Goal: Task Accomplishment & Management: Complete application form

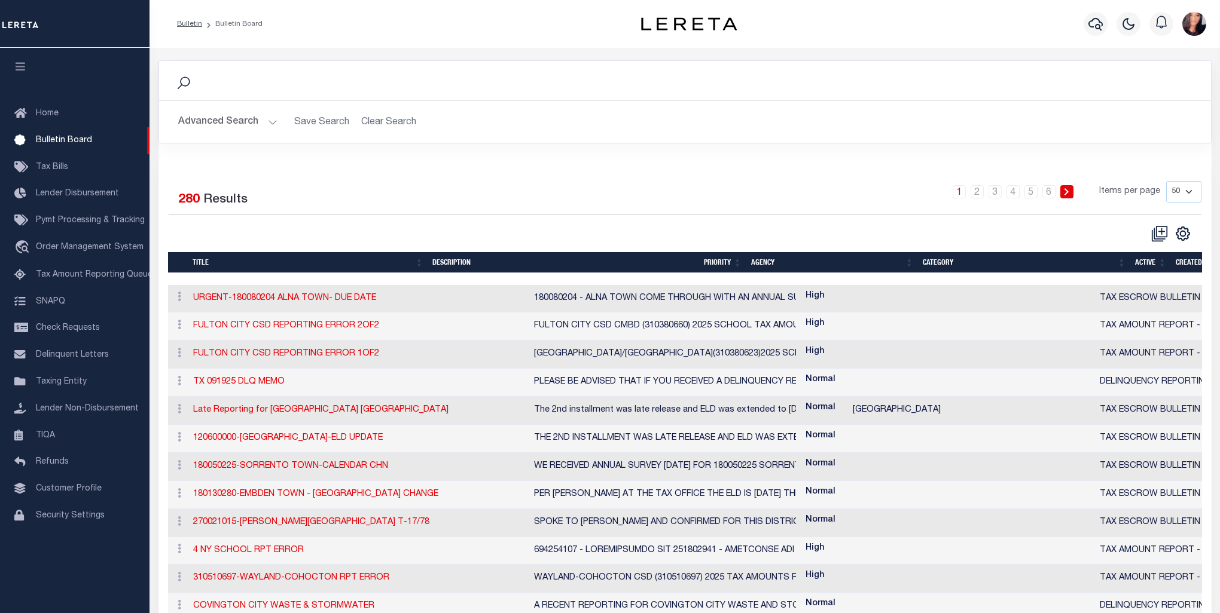
select select "50"
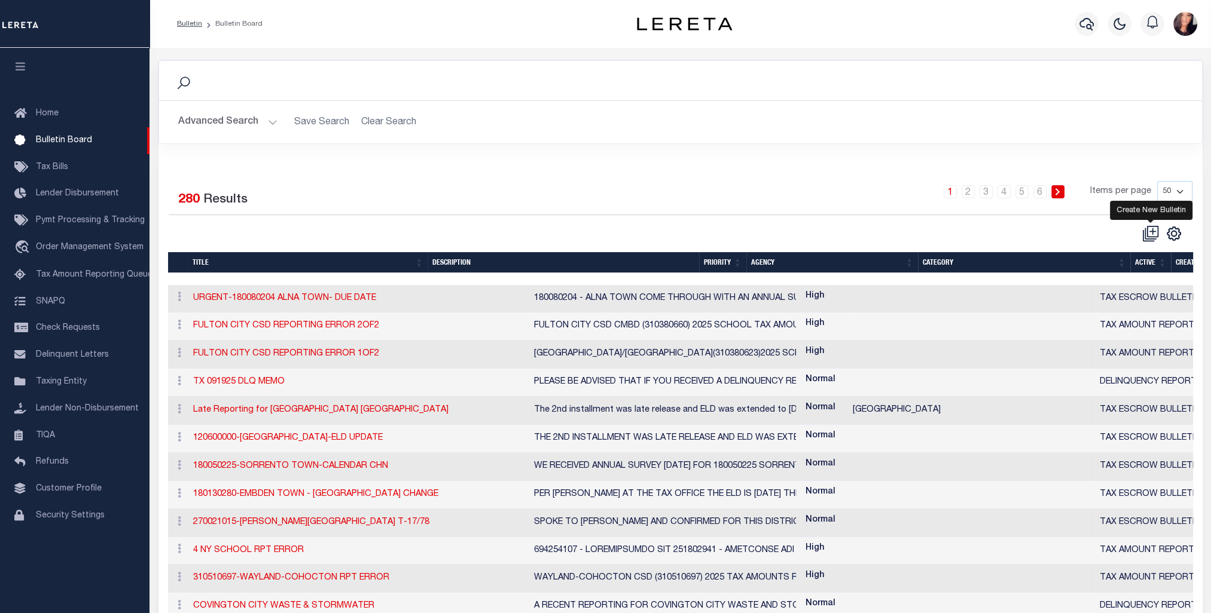
click at [1153, 228] on icon at bounding box center [1150, 233] width 17 height 17
checkbox input "false"
checkbox input "true"
select select
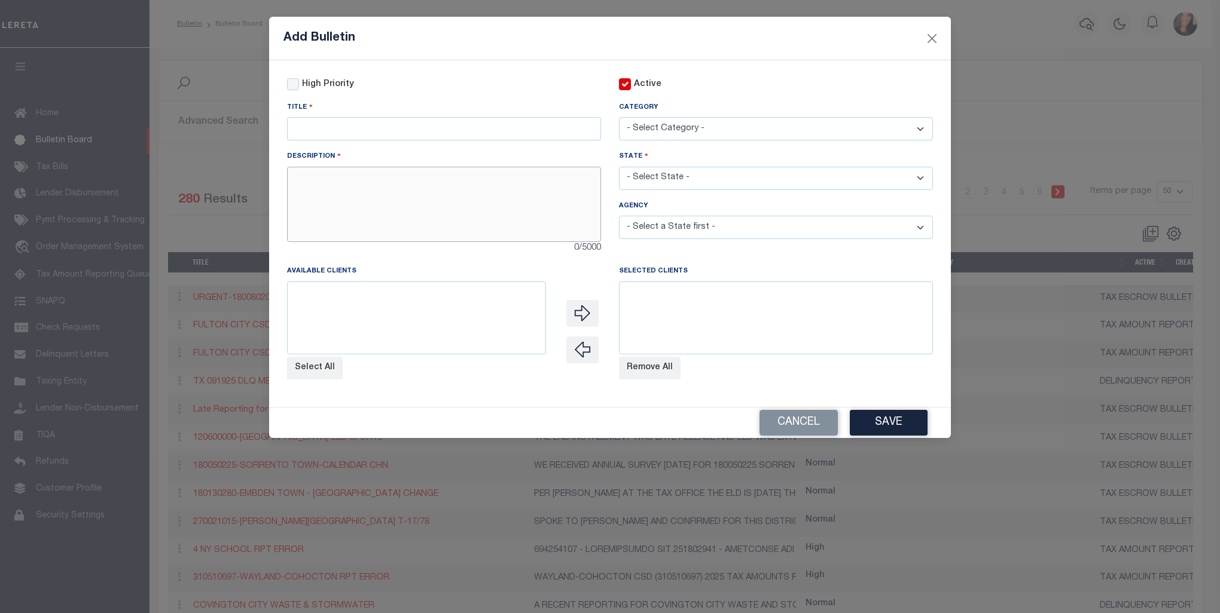
click at [439, 231] on textarea at bounding box center [444, 204] width 314 height 75
paste textarea "Agency is a one person office and is not capable of supplying us with tax infor…"
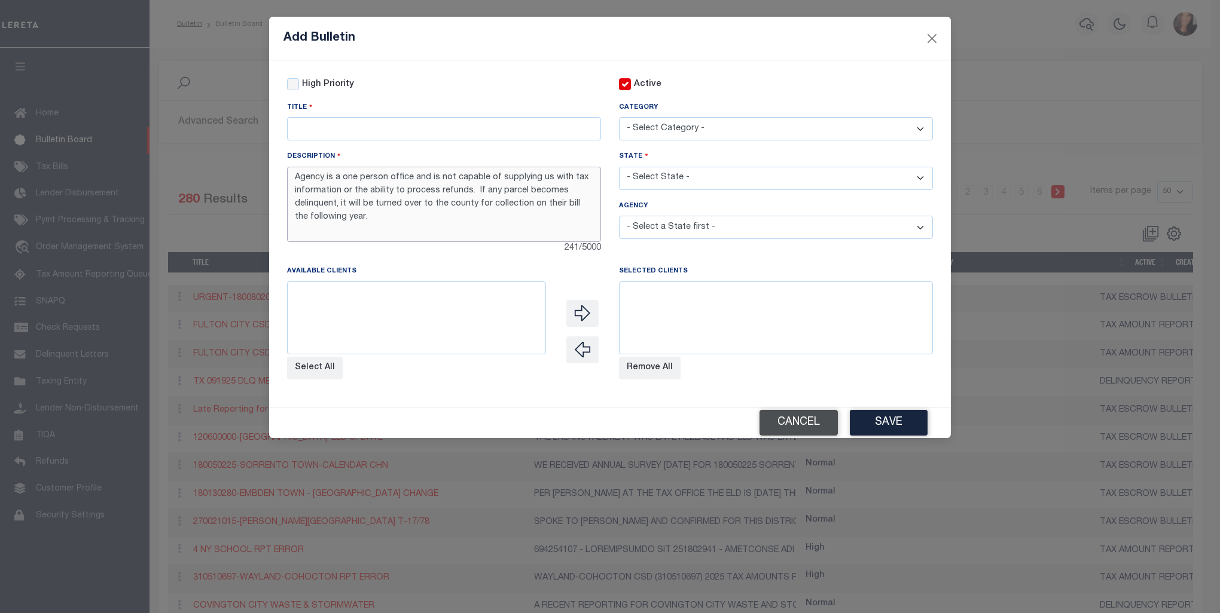
type textarea "Agency is a one person office and is not capable of supplying us with tax infor…"
click at [813, 436] on button "Cancel" at bounding box center [798, 423] width 78 height 26
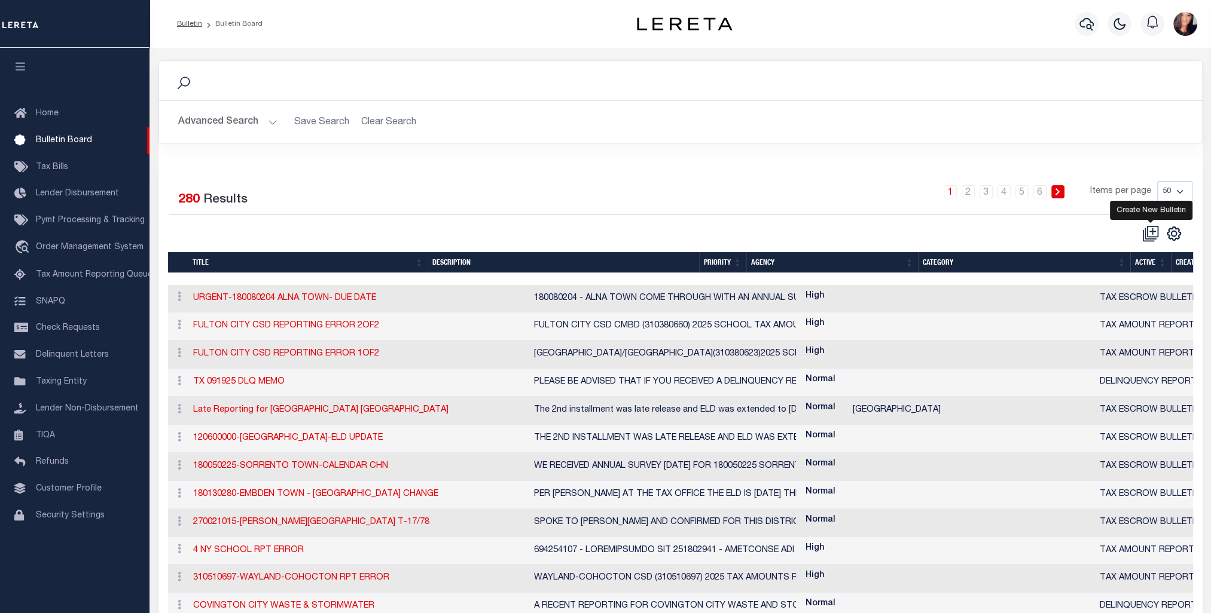
click at [1156, 236] on icon at bounding box center [1151, 230] width 11 height 11
checkbox input "false"
checkbox input "true"
select select
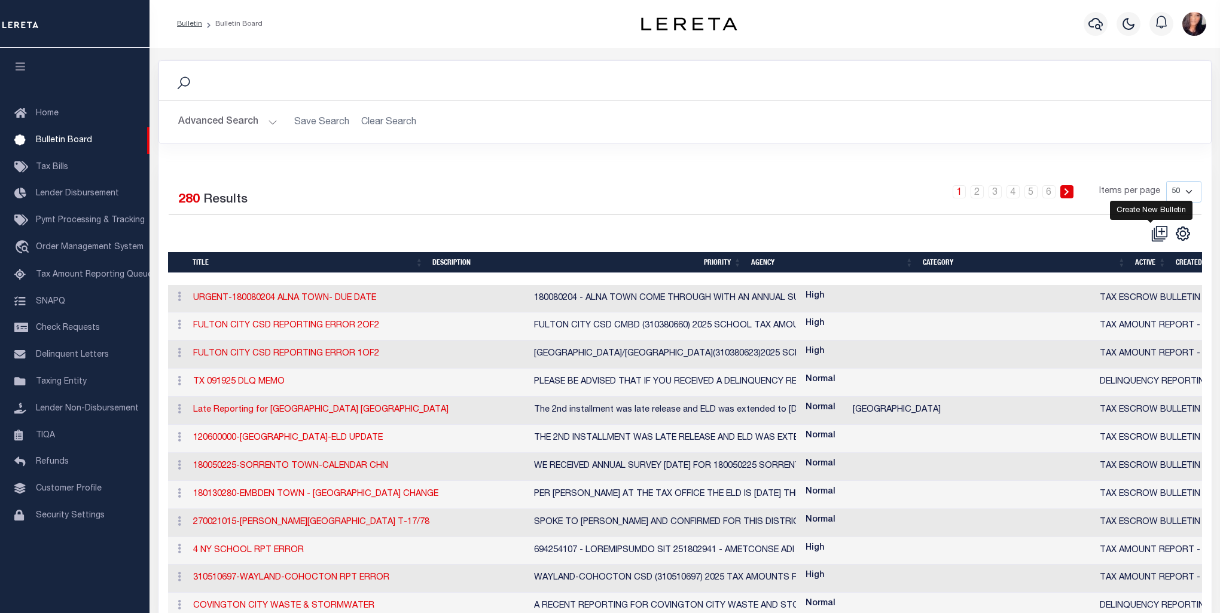
select select "-1"
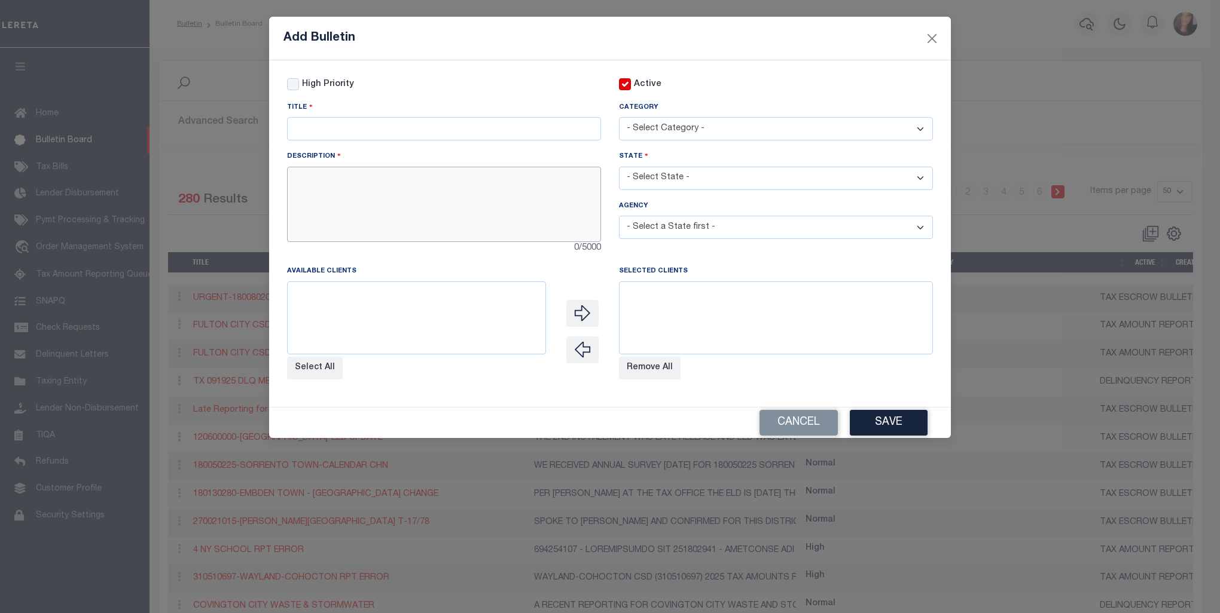
click at [371, 193] on textarea at bounding box center [444, 204] width 314 height 75
paste textarea "Agency is a one person office and is not capable of supplying us with tax infor…"
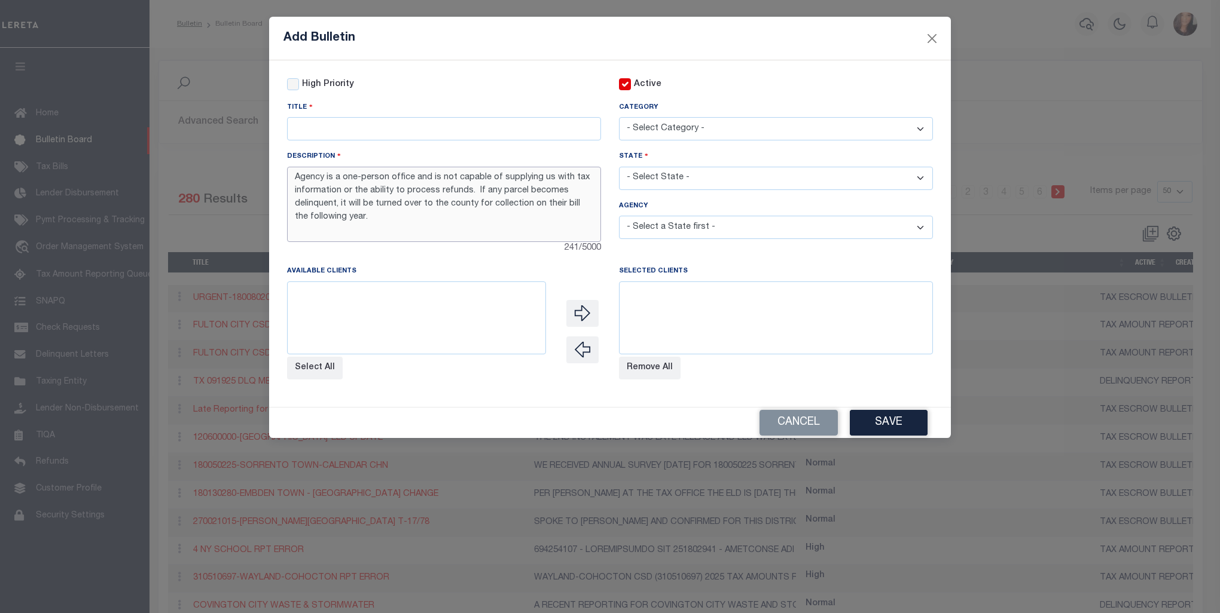
type textarea "Agency is a one-person office and is not capable of supplying us with tax infor…"
click at [759, 138] on select "- Select Category - AGENCY CONSOLIDATIONS/SPLITS/INACTIVE DELINQUENCY REPORTING…" at bounding box center [776, 128] width 314 height 23
select select "20"
click at [619, 118] on select "- Select Category - AGENCY CONSOLIDATIONS/SPLITS/INACTIVE DELINQUENCY REPORTING…" at bounding box center [776, 128] width 314 height 23
click at [682, 179] on select "- Select State - [US_STATE] AL AR AZ CA CO [GEOGRAPHIC_DATA] [GEOGRAPHIC_DATA] …" at bounding box center [776, 178] width 314 height 23
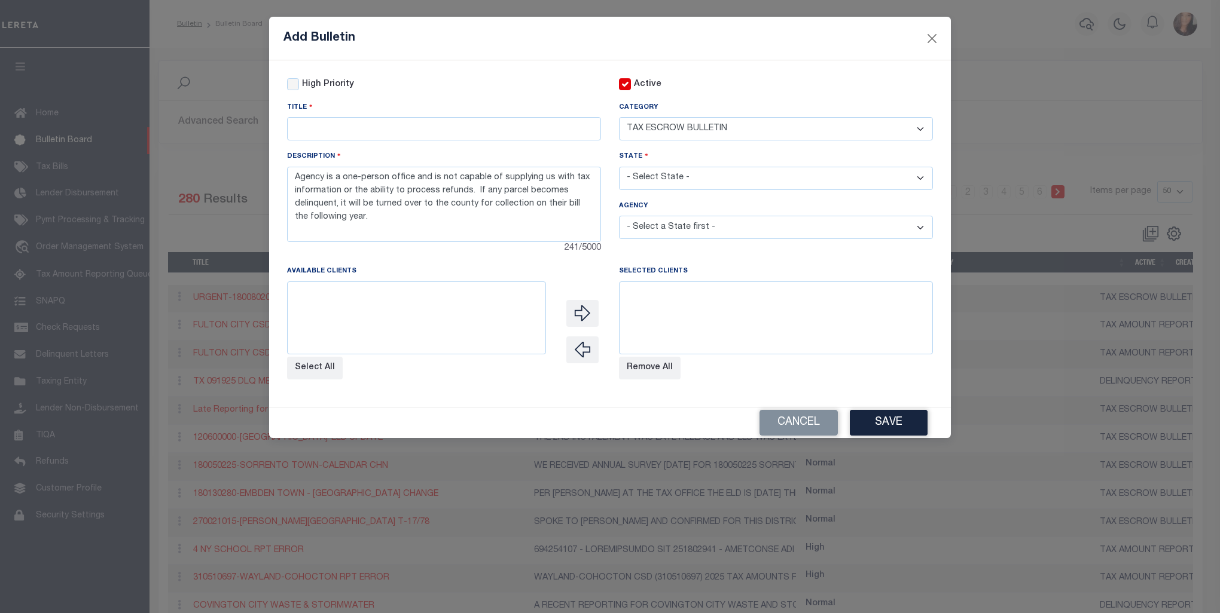
select select "AL"
click at [619, 168] on select "- Select State - [US_STATE] AL AR AZ CA CO [GEOGRAPHIC_DATA] [GEOGRAPHIC_DATA] …" at bounding box center [776, 178] width 314 height 23
select select
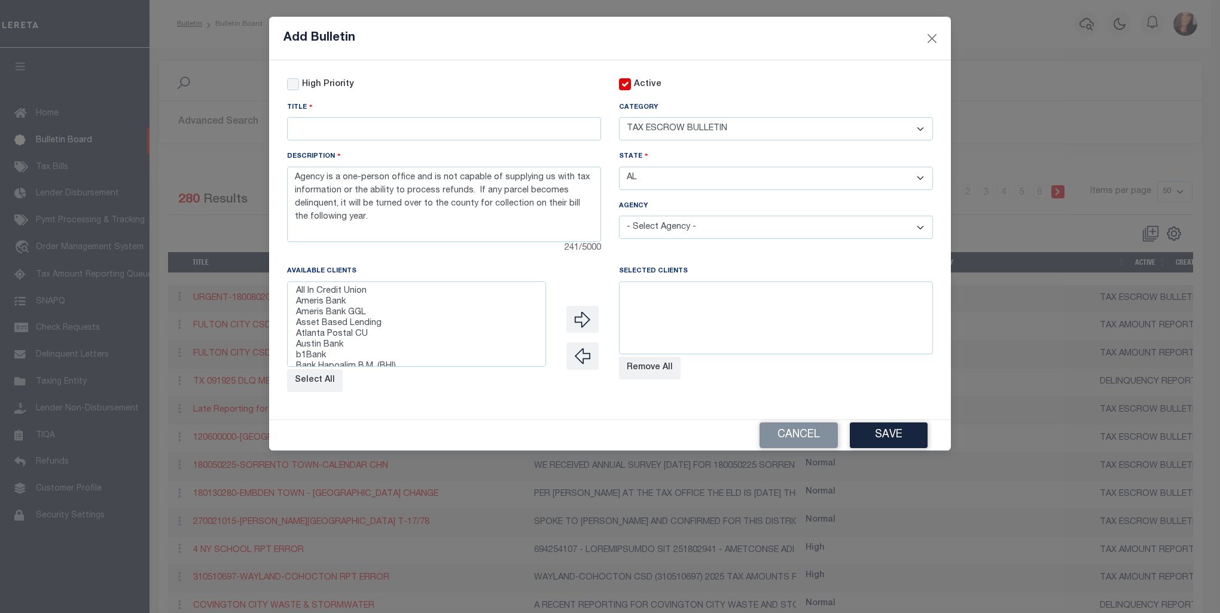
click at [861, 328] on select at bounding box center [776, 318] width 314 height 73
click at [297, 179] on textarea "Agency is a one-person office and is not capable of supplying us with tax infor…" at bounding box center [444, 204] width 314 height 75
paste textarea "agency 010372206 as it’s been changed to HOA1"
click at [294, 182] on textarea "agency 010372206 as it’s been changed to HOA1Agency is a one-person office and …" at bounding box center [444, 204] width 314 height 75
click at [488, 181] on textarea "Agency 010372206 as it’s been changed to HOA1Agency is a one-person office and …" at bounding box center [444, 204] width 314 height 75
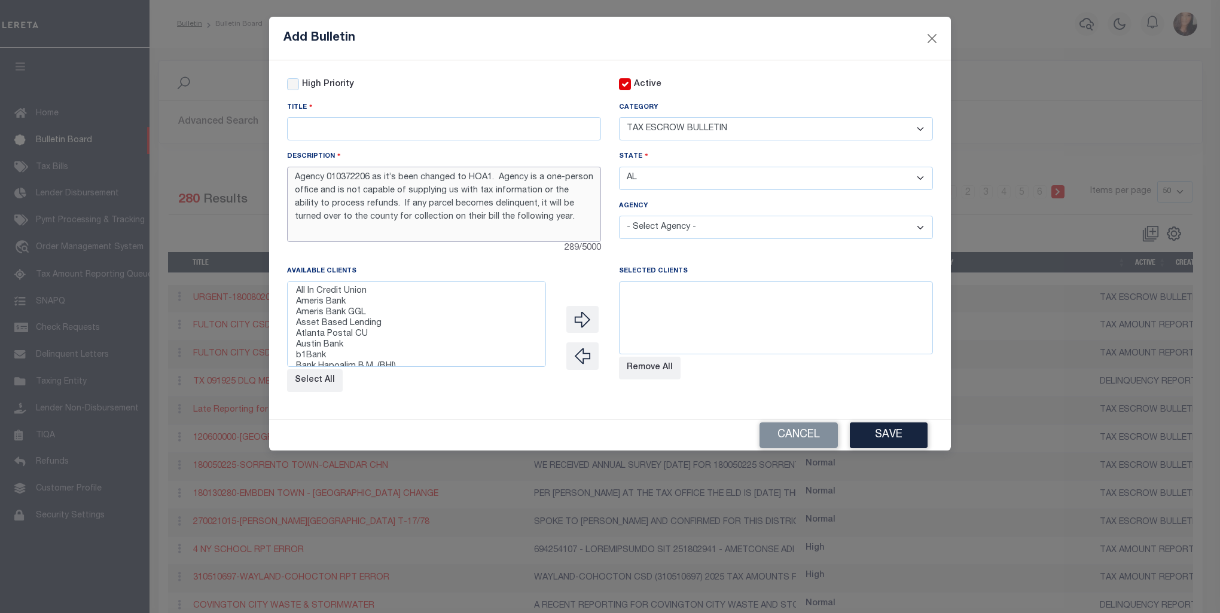
type textarea "Agency 010372206 as it’s been changed to HOA1. Agency is a one-person office an…"
click at [359, 129] on input "text" at bounding box center [444, 128] width 314 height 23
type input "Agency changed to HOA1"
drag, startPoint x: 682, startPoint y: 217, endPoint x: 682, endPoint y: 230, distance: 12.6
click at [682, 219] on div "Agency - Select Agency - [US_STATE] - UNASSESSED MOBILE HOMES [GEOGRAPHIC_DATA]…" at bounding box center [776, 219] width 314 height 39
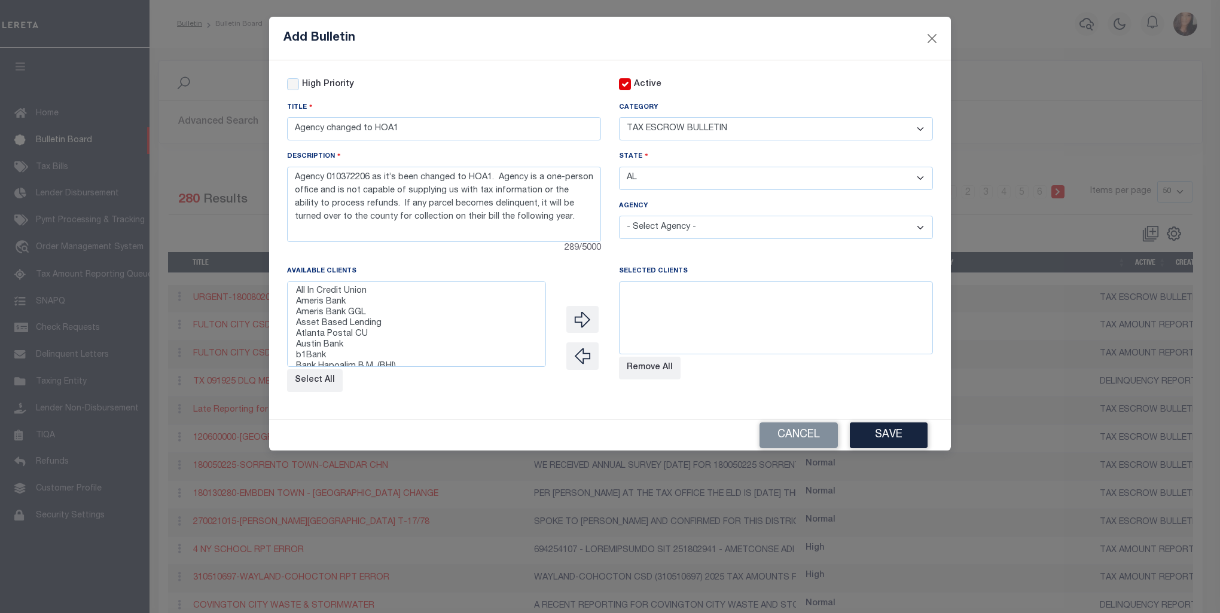
click at [682, 227] on select "- Select Agency - [US_STATE] - UNASSESSED MOBILE HOMES [GEOGRAPHIC_DATA] [GEOGR…" at bounding box center [776, 227] width 314 height 23
select select "7803021292"
click at [619, 218] on select "- Select Agency - [US_STATE] - UNASSESSED MOBILE HOMES [GEOGRAPHIC_DATA] [GEOGR…" at bounding box center [776, 227] width 314 height 23
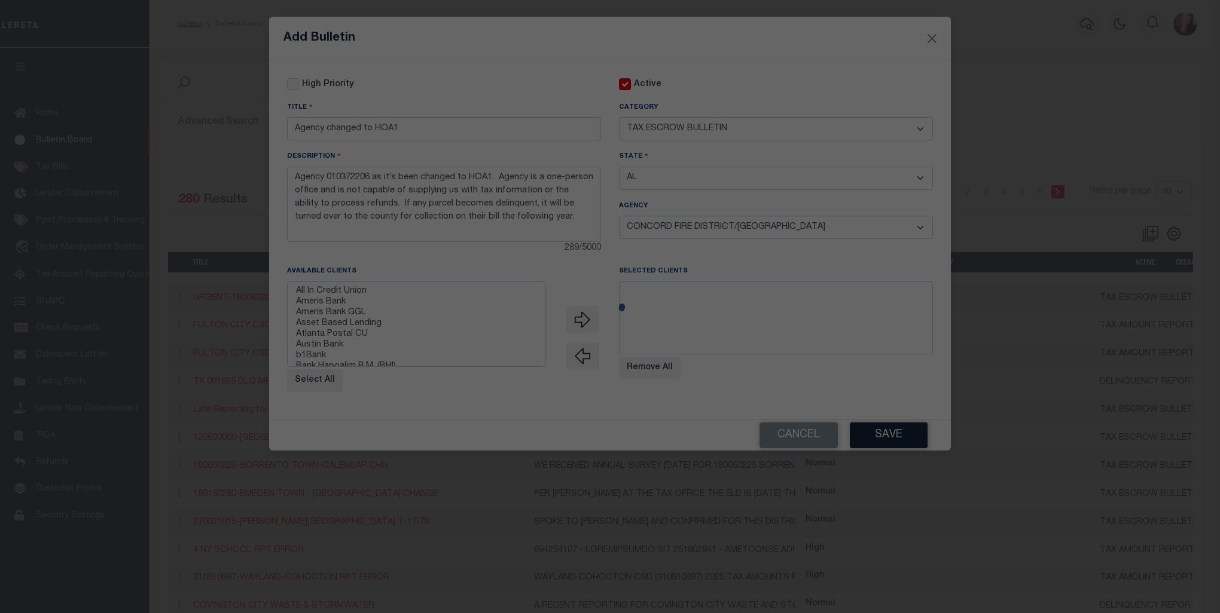
select select
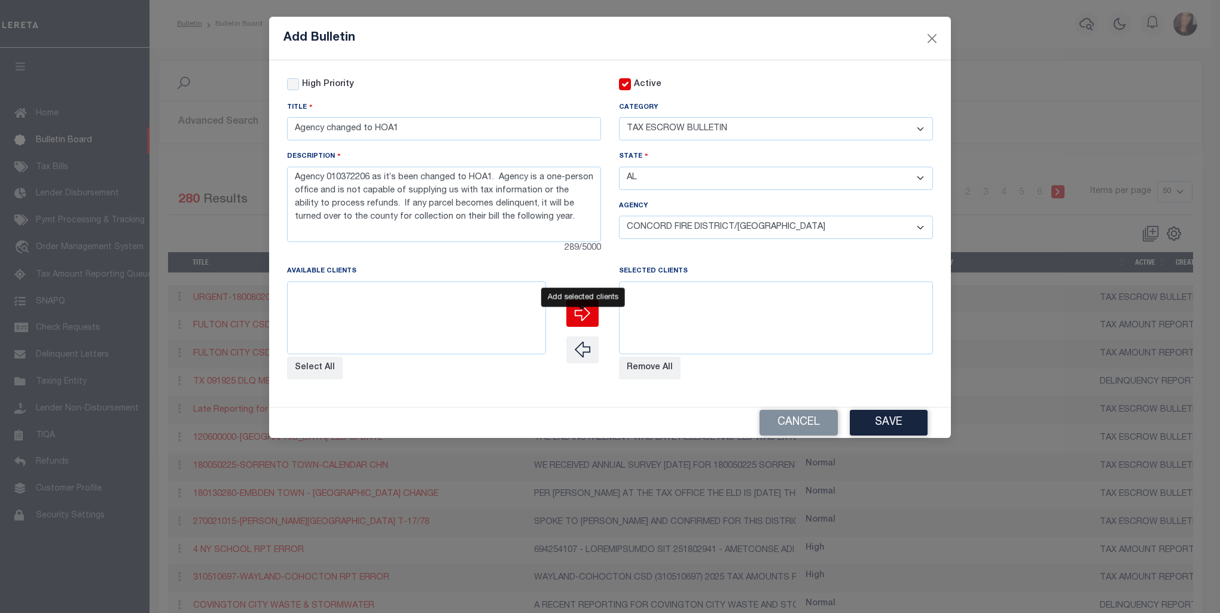
click at [582, 322] on icon "button" at bounding box center [582, 313] width 17 height 17
select select
click at [323, 380] on button "Select All" at bounding box center [315, 368] width 56 height 23
select select
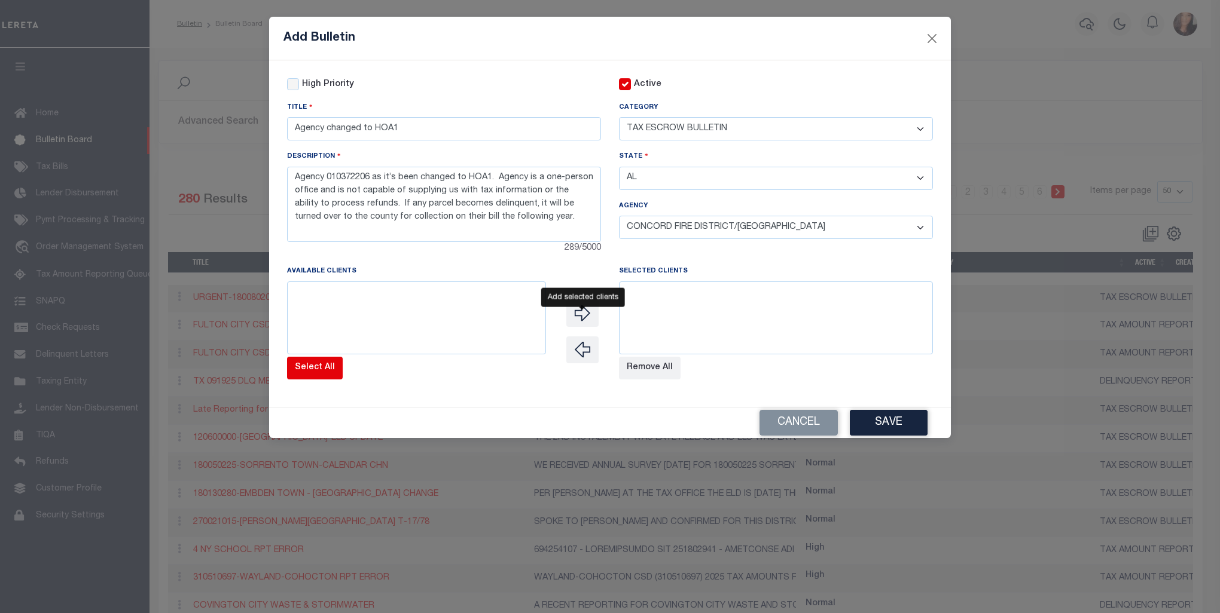
select select
click at [579, 319] on icon "button" at bounding box center [582, 313] width 17 height 17
select select
click at [899, 433] on button "Save" at bounding box center [889, 423] width 78 height 26
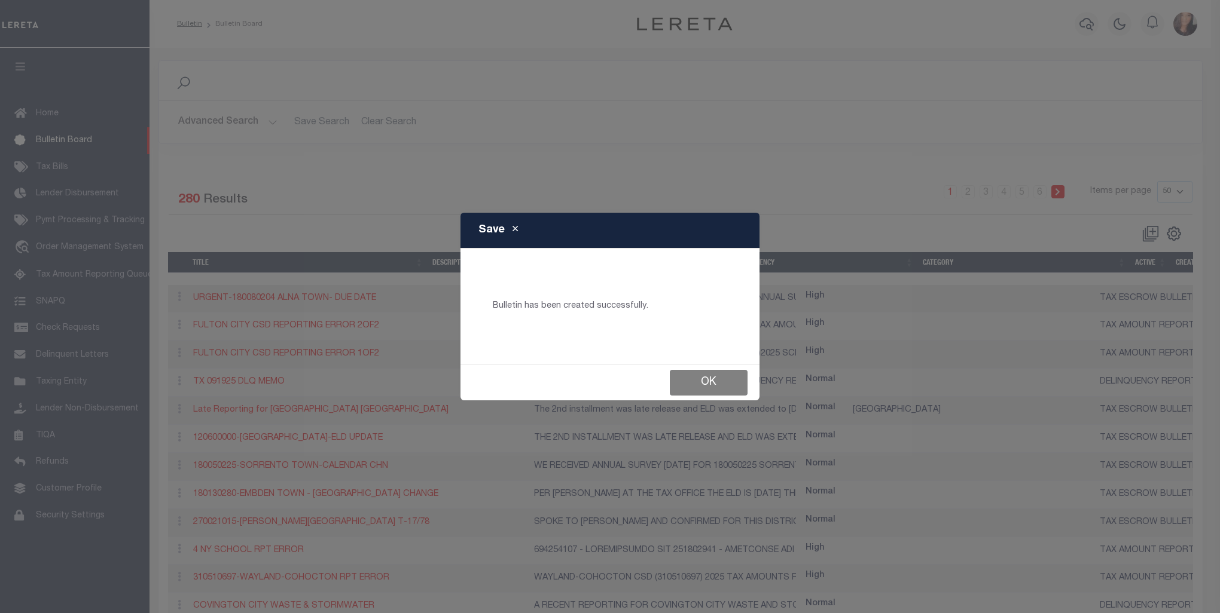
click at [698, 379] on button "Ok" at bounding box center [709, 383] width 78 height 26
